Goal: Information Seeking & Learning: Learn about a topic

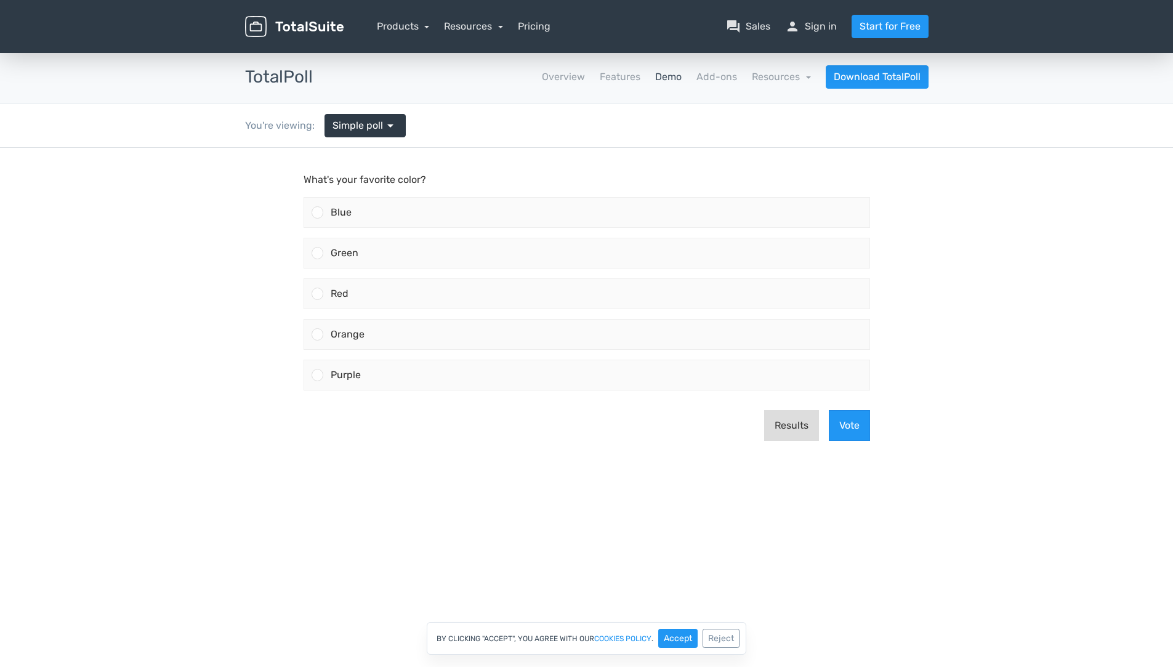
click at [807, 431] on button "Results" at bounding box center [791, 425] width 55 height 31
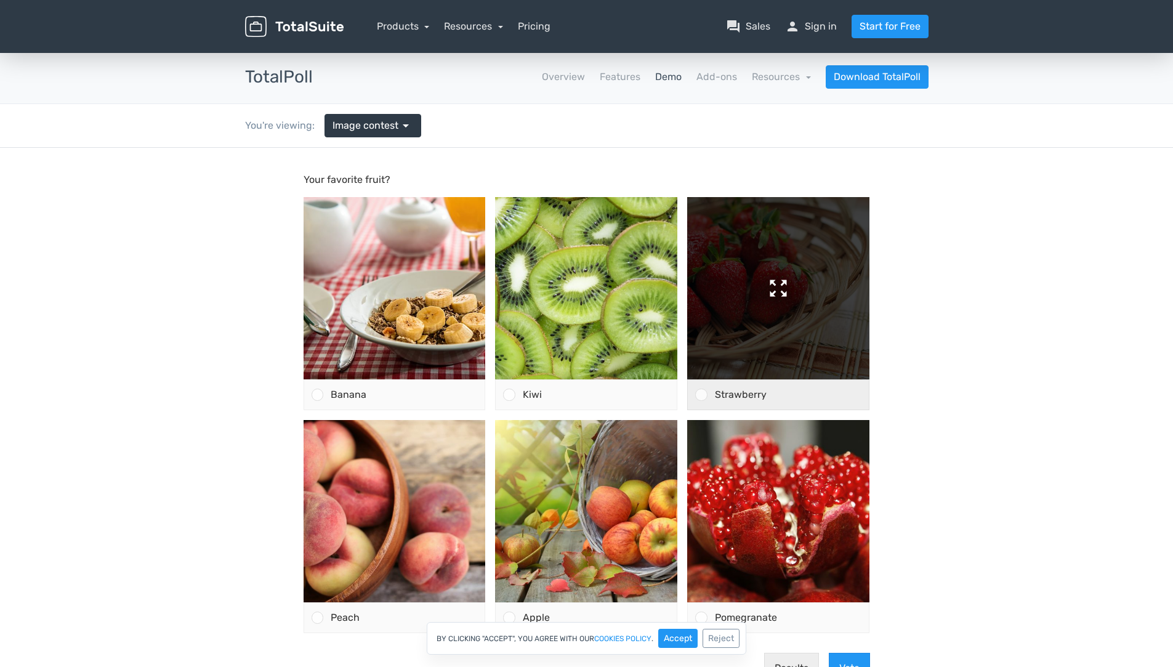
click at [850, 281] on img at bounding box center [778, 288] width 182 height 182
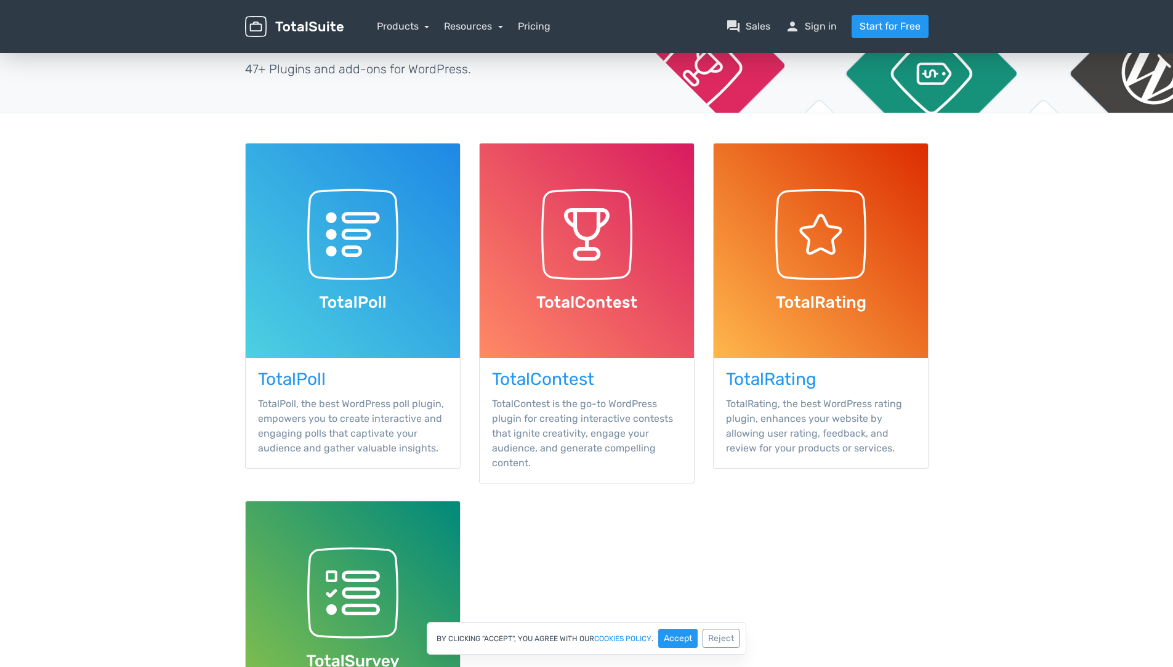
scroll to position [195, 0]
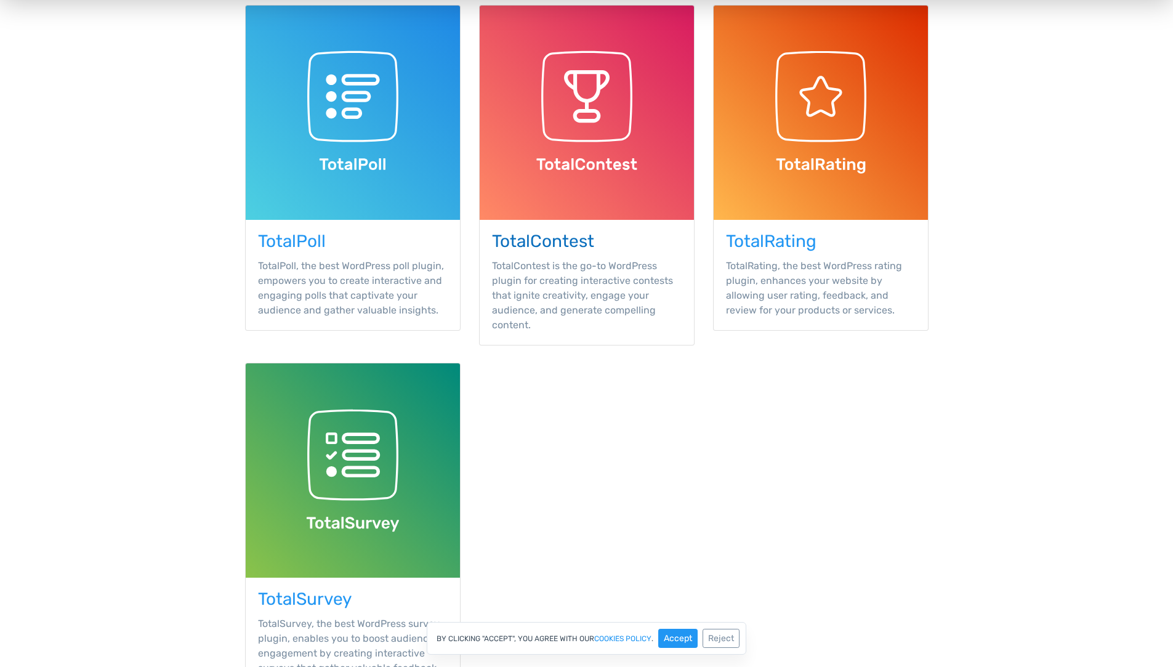
click at [580, 149] on img at bounding box center [586, 113] width 214 height 214
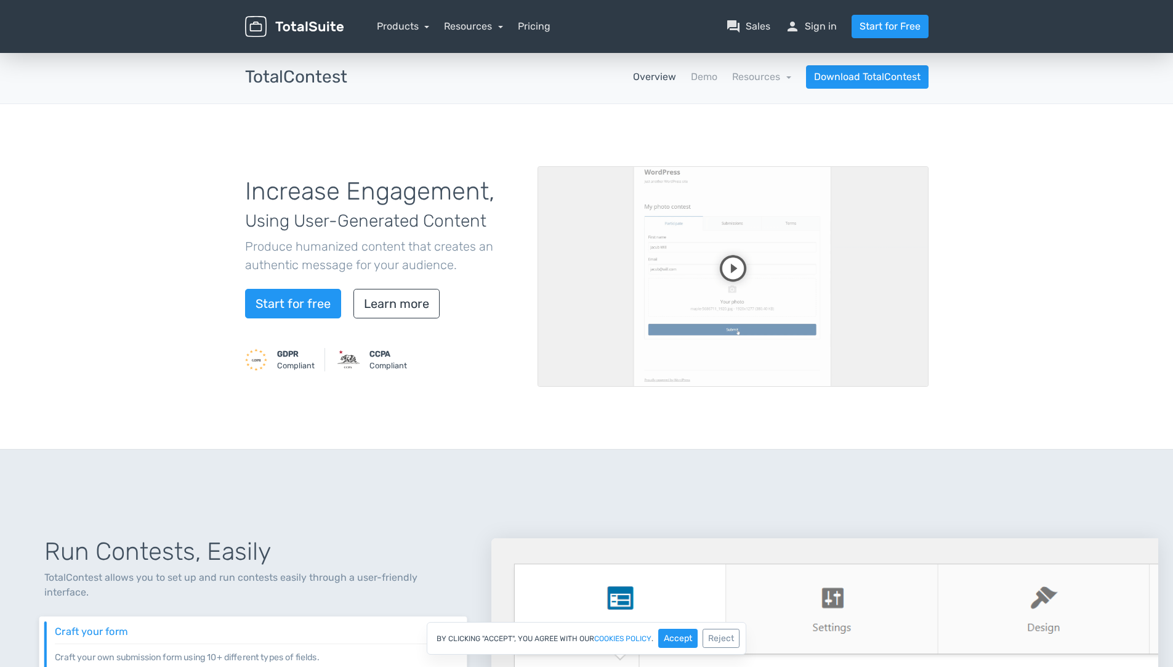
click at [732, 271] on video at bounding box center [732, 276] width 391 height 220
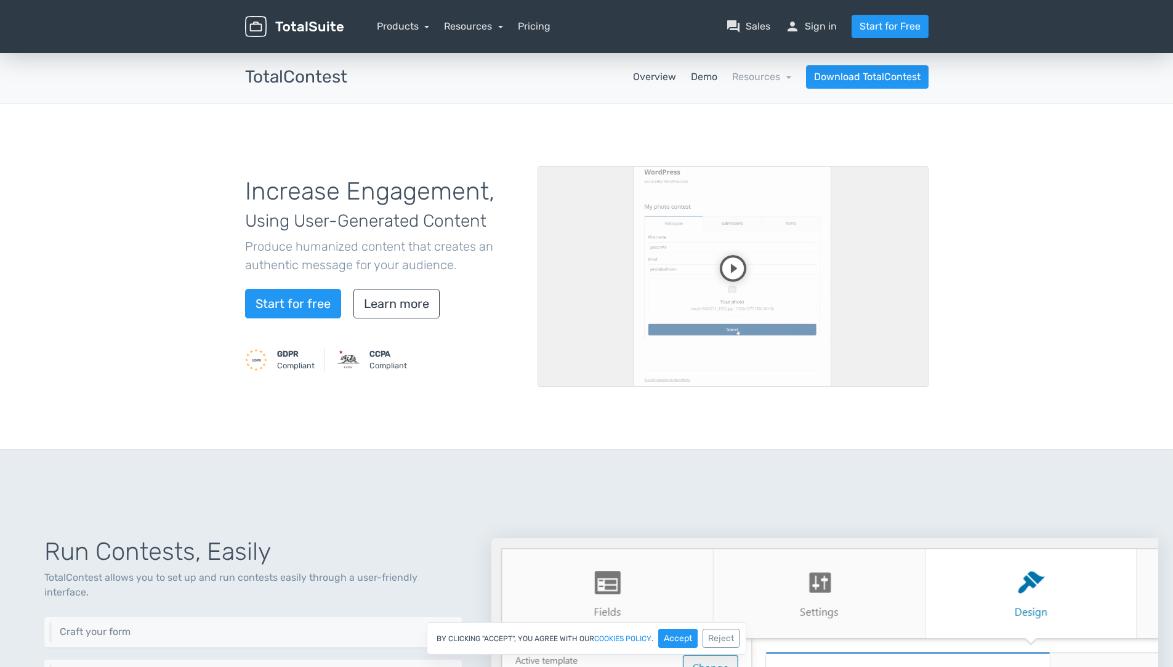
click at [700, 77] on link "Demo" at bounding box center [704, 77] width 26 height 15
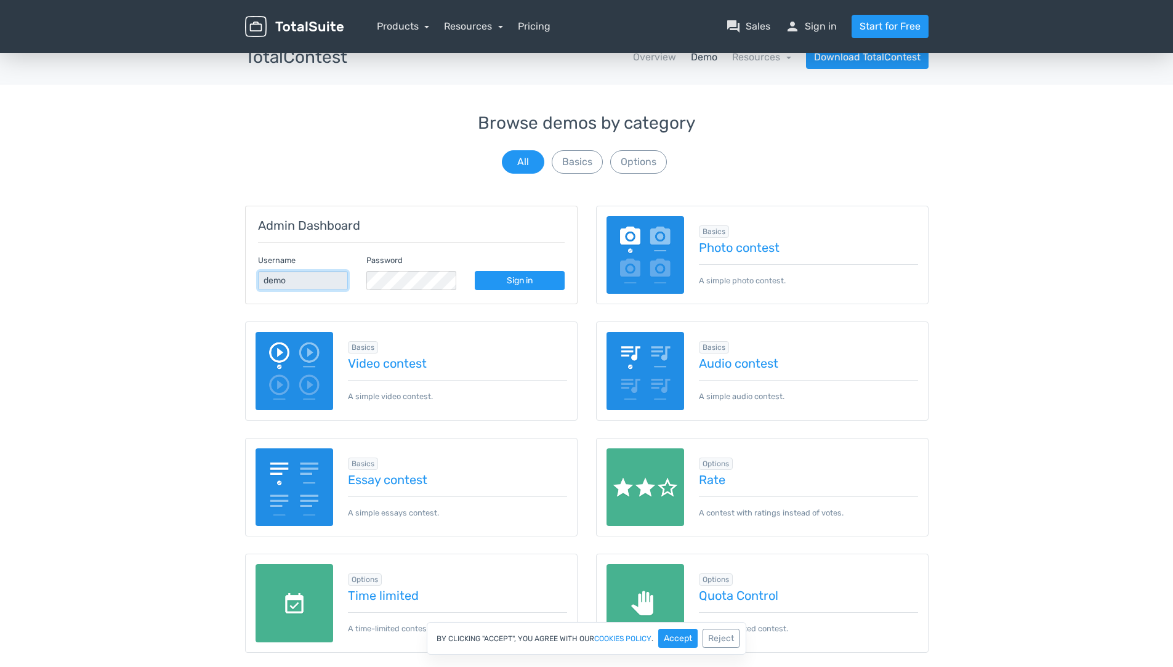
scroll to position [74, 0]
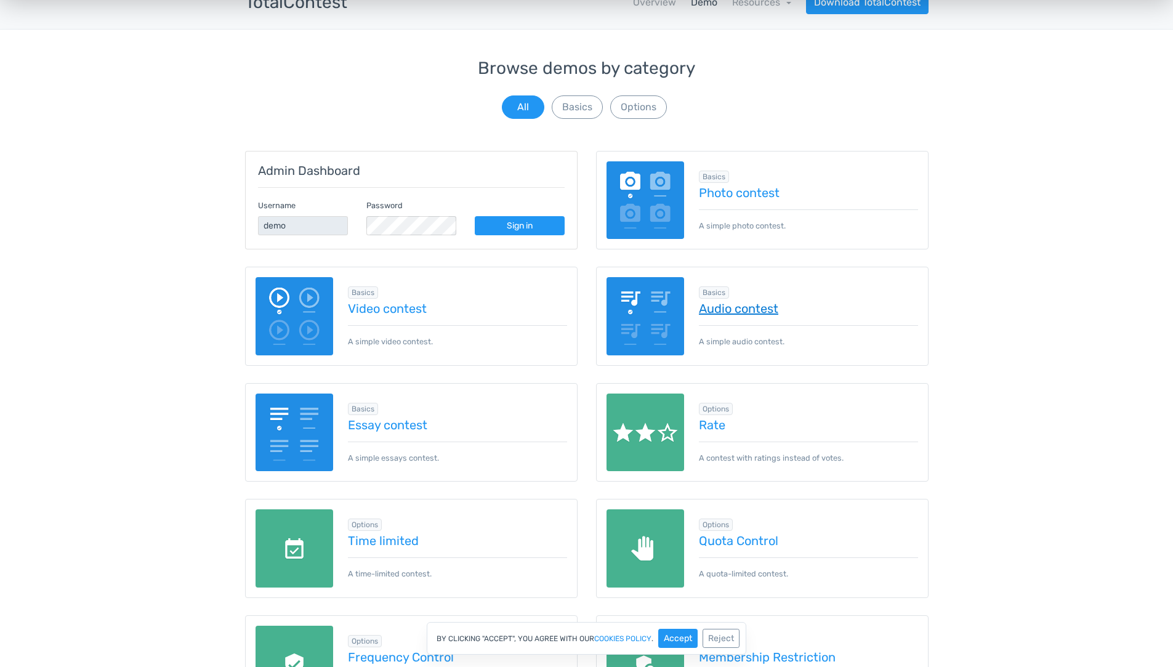
click at [766, 313] on link "Audio contest" at bounding box center [808, 309] width 219 height 14
click at [22, 217] on div "Browse demos by category All Basics Options Admin Dashboard Username demo Passw…" at bounding box center [586, 518] width 1173 height 918
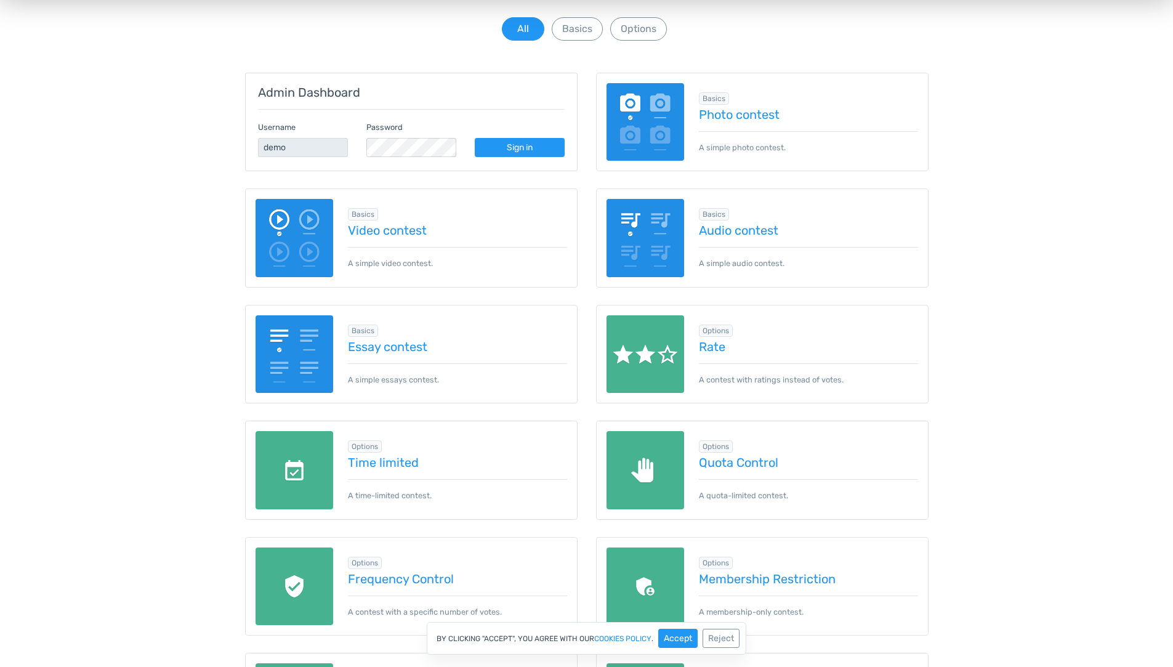
scroll to position [0, 0]
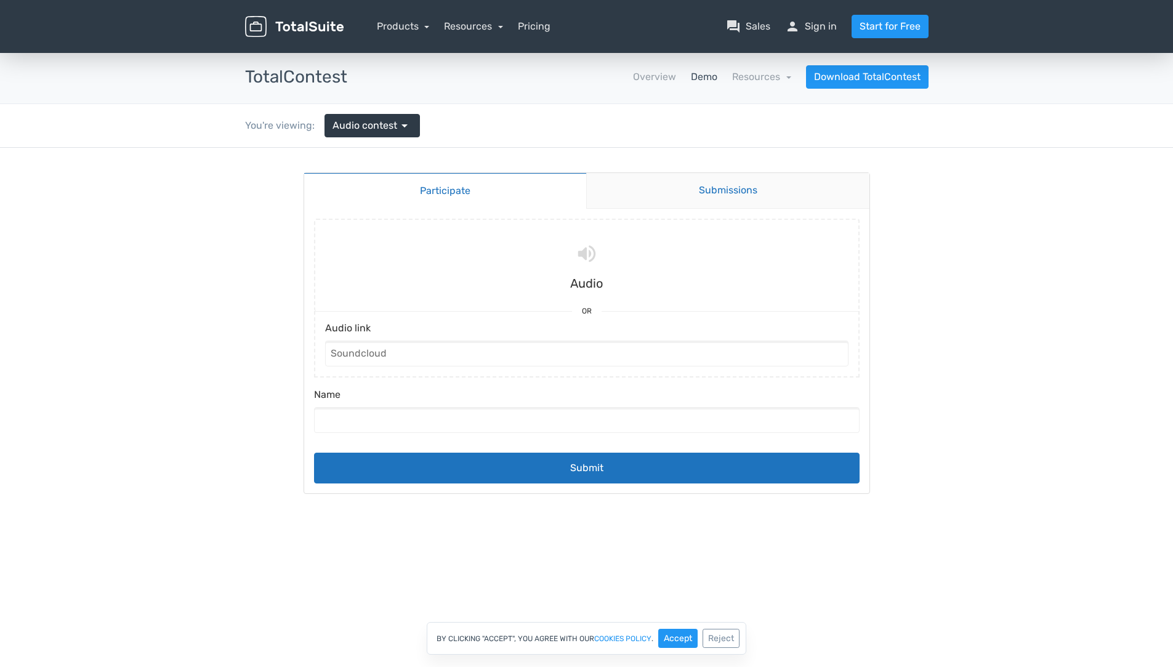
click at [686, 175] on link "Submissions" at bounding box center [727, 191] width 283 height 36
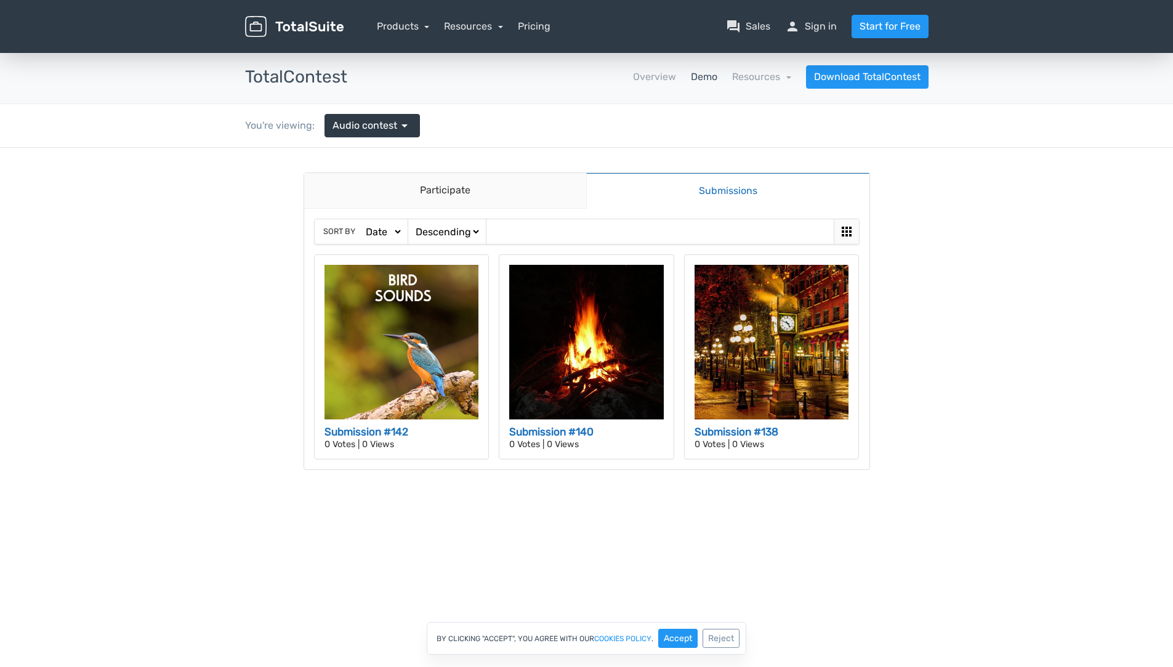
click at [152, 372] on body "Participate Submissions Participate Submissions Sort by Date Views Votes Title …" at bounding box center [586, 333] width 1173 height 371
click at [1025, 445] on body "Participate Submissions Participate Submissions Sort by Date Views Votes Title …" at bounding box center [586, 333] width 1173 height 371
click at [393, 231] on select "Date Views Votes Title" at bounding box center [382, 231] width 39 height 13
click at [941, 238] on body "Participate Submissions Participate Submissions Sort by Date Views Votes Title …" at bounding box center [586, 333] width 1173 height 371
click at [164, 317] on body "Participate Submissions Participate Submissions Sort by Date Views Votes Title …" at bounding box center [586, 333] width 1173 height 371
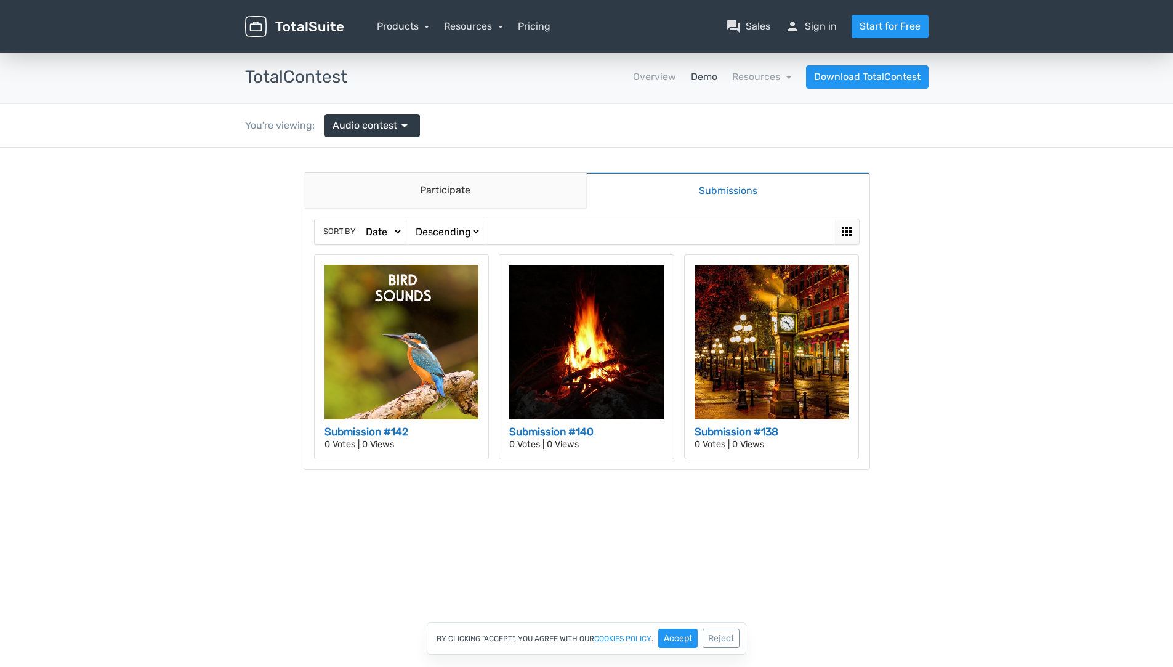
click at [1033, 231] on body "Participate Submissions Participate Submissions Sort by Date Views Votes Title …" at bounding box center [586, 333] width 1173 height 371
